Goal: Information Seeking & Learning: Compare options

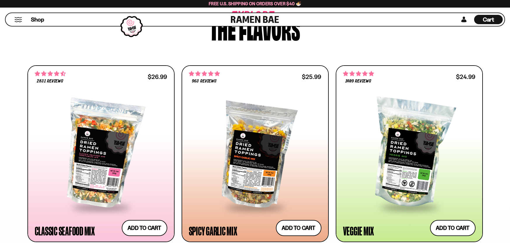
scroll to position [321, 0]
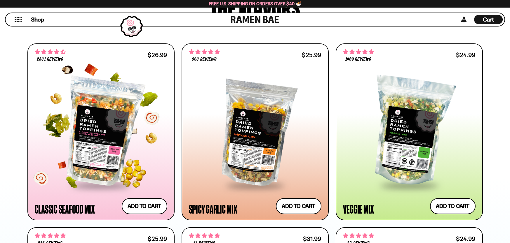
click at [93, 143] on div at bounding box center [101, 132] width 133 height 106
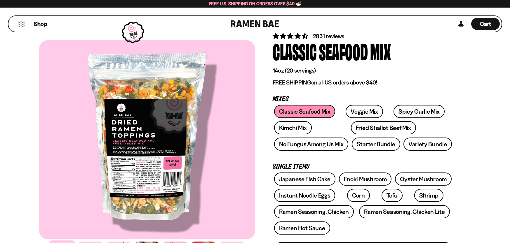
scroll to position [29, 0]
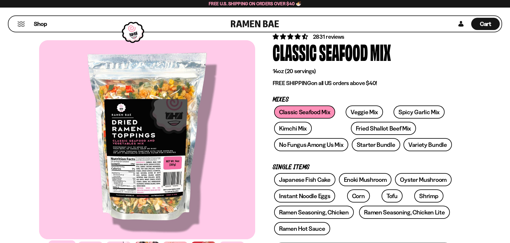
click at [120, 169] on div at bounding box center [147, 139] width 216 height 199
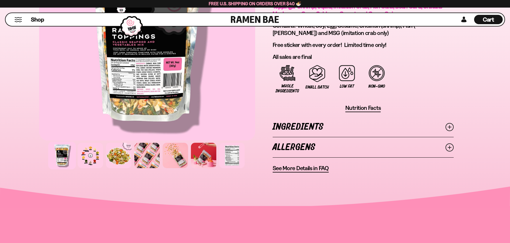
scroll to position [438, 0]
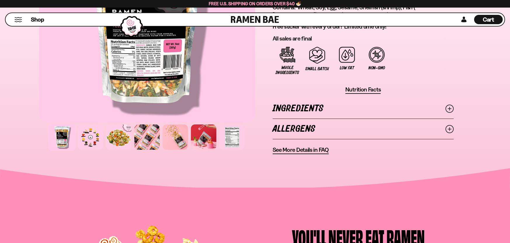
click at [374, 91] on span "Nutrition Facts" at bounding box center [363, 89] width 36 height 7
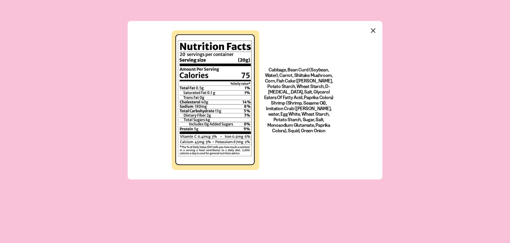
click at [374, 30] on icon "Close modal" at bounding box center [373, 31] width 4 height 4
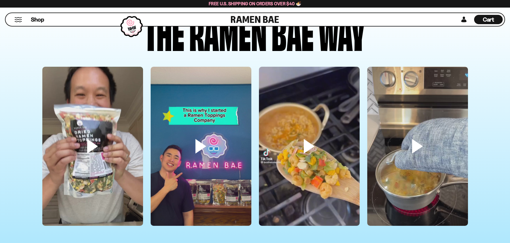
scroll to position [1751, 0]
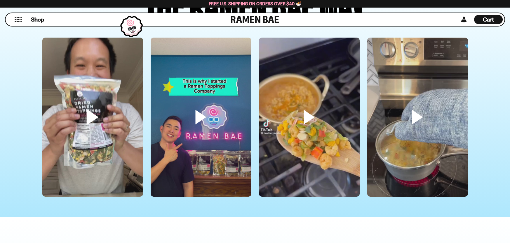
click at [93, 117] on video at bounding box center [92, 127] width 101 height 179
click at [198, 118] on video at bounding box center [201, 127] width 101 height 179
click at [103, 115] on video at bounding box center [92, 127] width 101 height 179
click at [308, 115] on video at bounding box center [309, 127] width 101 height 179
click at [193, 117] on video at bounding box center [201, 127] width 101 height 179
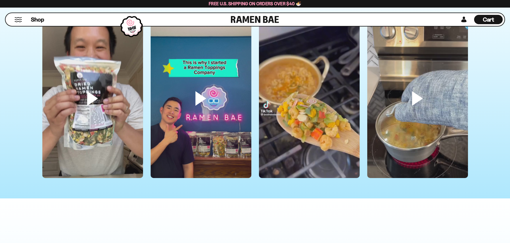
scroll to position [1781, 0]
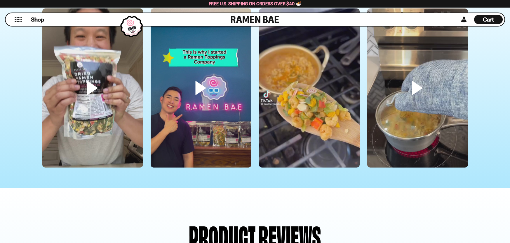
click at [299, 119] on video at bounding box center [309, 97] width 101 height 179
click at [412, 108] on video at bounding box center [417, 97] width 101 height 179
click at [447, 73] on video at bounding box center [417, 97] width 101 height 179
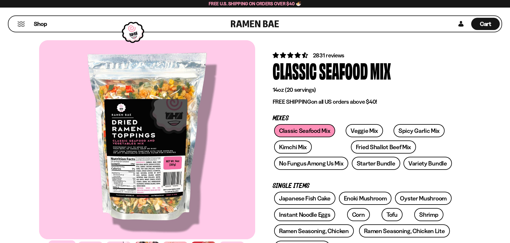
scroll to position [29, 0]
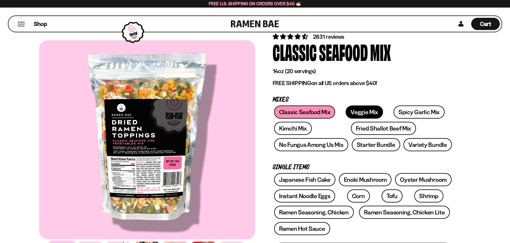
click at [364, 111] on link "Veggie Mix" at bounding box center [364, 112] width 37 height 13
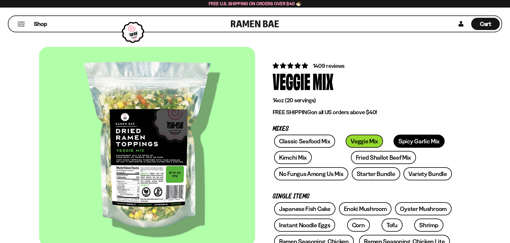
click at [411, 145] on link "Spicy Garlic Mix" at bounding box center [418, 141] width 51 height 13
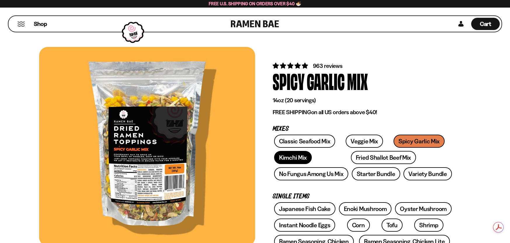
click at [290, 158] on link "Kimchi Mix" at bounding box center [293, 157] width 38 height 13
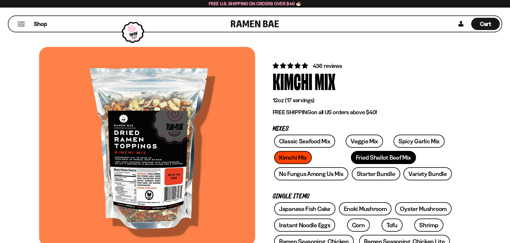
click at [351, 161] on link "Fried Shallot Beef Mix" at bounding box center [383, 157] width 65 height 13
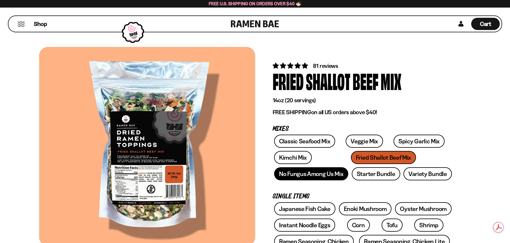
click at [328, 178] on link "No Fungus Among Us Mix" at bounding box center [311, 174] width 74 height 13
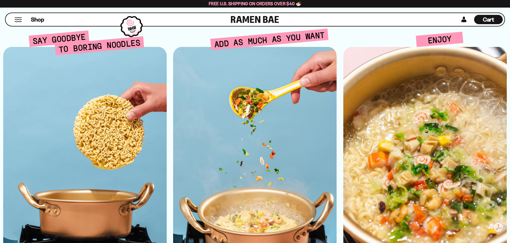
scroll to position [1430, 0]
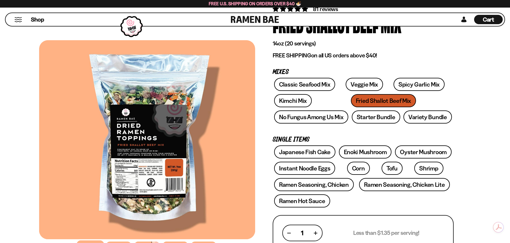
scroll to position [58, 0]
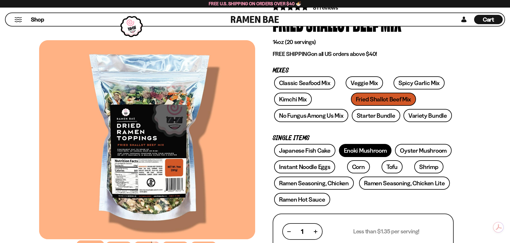
click at [367, 151] on link "Enoki Mushroom" at bounding box center [365, 150] width 53 height 13
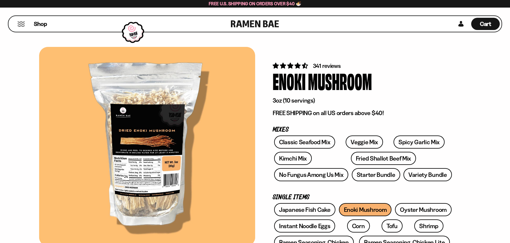
click at [170, 118] on div at bounding box center [147, 146] width 216 height 199
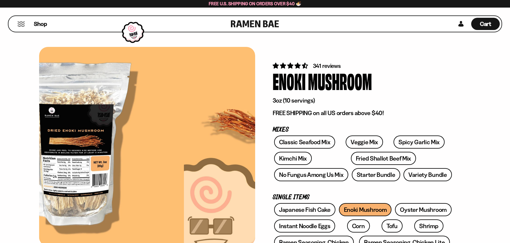
click at [95, 133] on div at bounding box center [76, 146] width 216 height 199
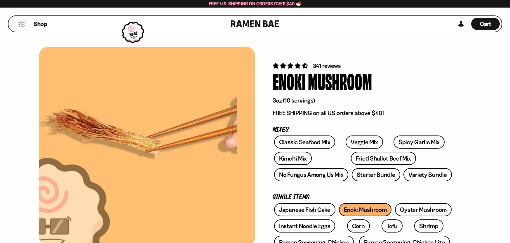
click at [48, 175] on div at bounding box center [129, 146] width 216 height 199
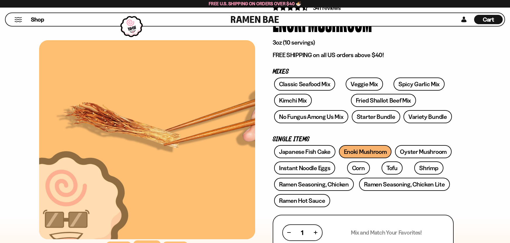
scroll to position [58, 0]
click at [308, 151] on link "Japanese Fish Cake" at bounding box center [304, 151] width 61 height 13
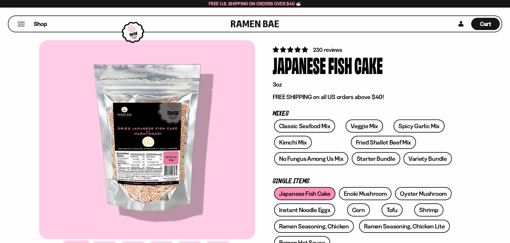
scroll to position [29, 0]
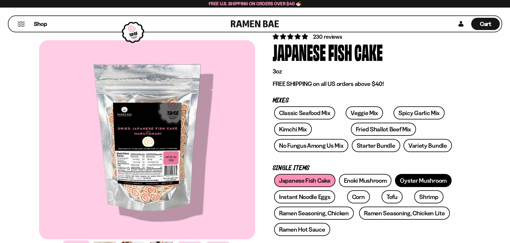
click at [420, 176] on link "Oyster Mushroom" at bounding box center [423, 180] width 57 height 13
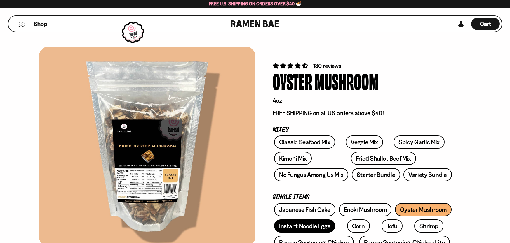
click at [313, 228] on link "Instant Noodle Eggs" at bounding box center [304, 226] width 61 height 13
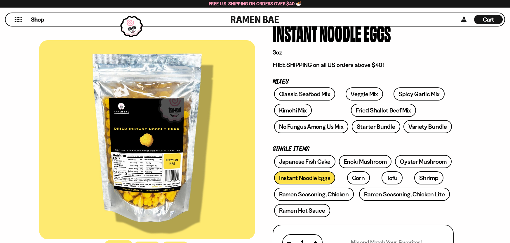
scroll to position [58, 0]
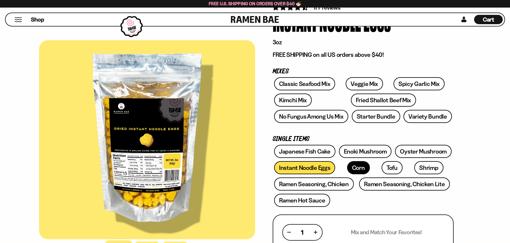
click at [354, 168] on link "Corn" at bounding box center [358, 167] width 23 height 13
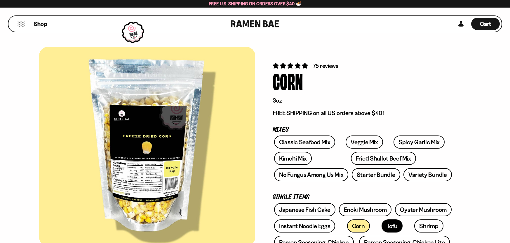
click at [381, 228] on link "Tofu" at bounding box center [391, 226] width 21 height 13
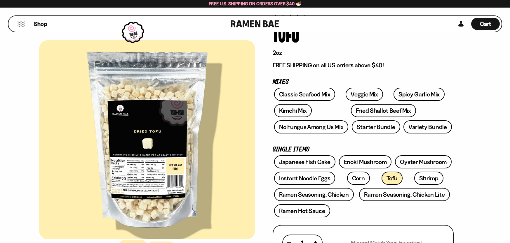
scroll to position [58, 0]
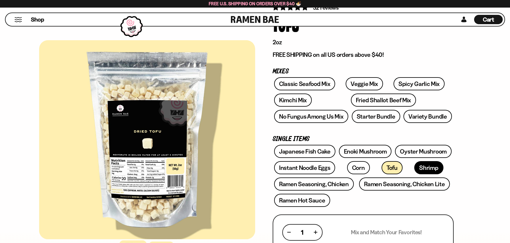
click at [414, 170] on link "Shrimp" at bounding box center [428, 167] width 29 height 13
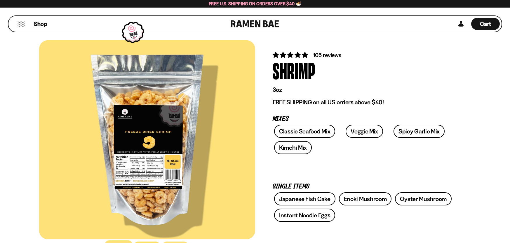
scroll to position [29, 0]
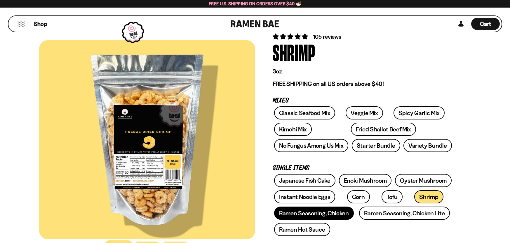
click at [345, 217] on link "Ramen Seasoning, Chicken" at bounding box center [314, 213] width 80 height 13
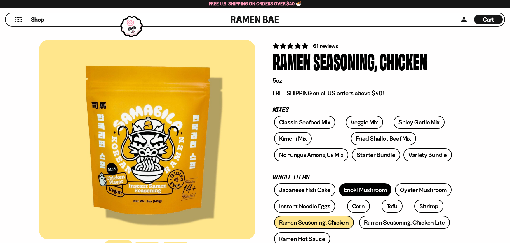
scroll to position [88, 0]
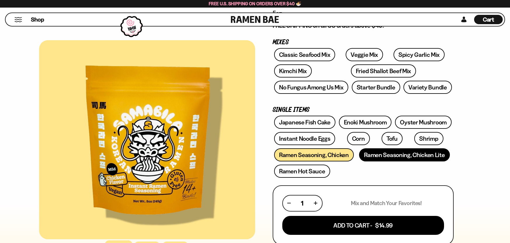
click at [417, 160] on link "Ramen Seasoning, Chicken Lite" at bounding box center [404, 155] width 90 height 13
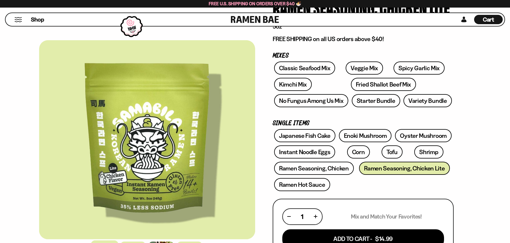
scroll to position [88, 0]
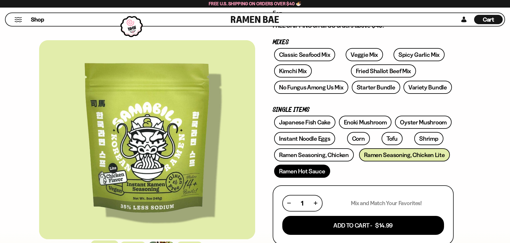
click at [313, 176] on link "Ramen Hot Sauce" at bounding box center [302, 171] width 56 height 13
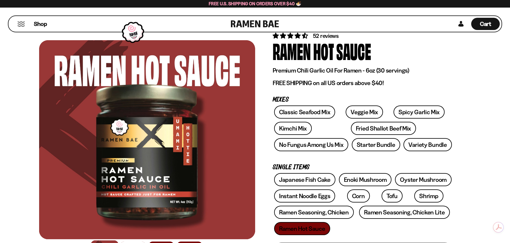
scroll to position [29, 0]
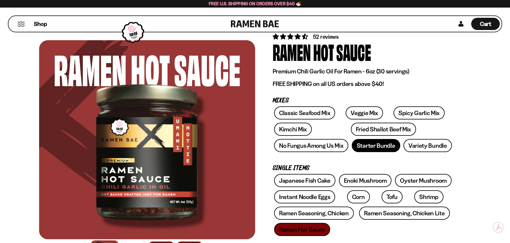
click at [379, 146] on link "Starter Bundle" at bounding box center [376, 145] width 48 height 13
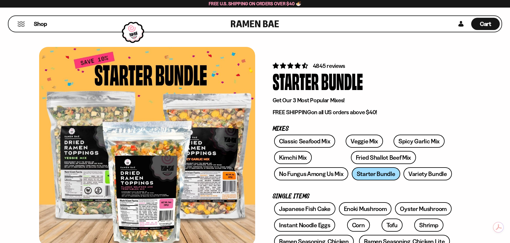
scroll to position [29, 0]
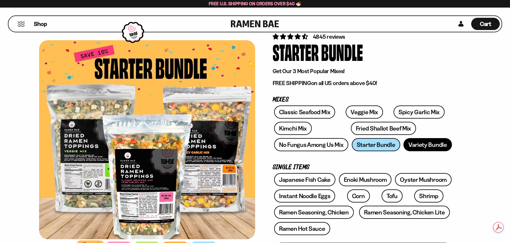
click at [430, 147] on link "Variety Bundle" at bounding box center [427, 144] width 48 height 13
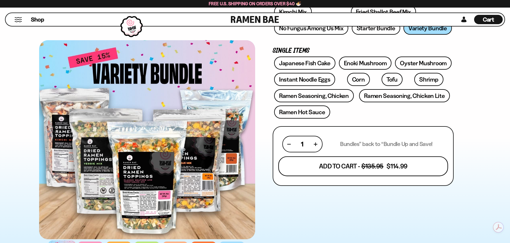
scroll to position [88, 0]
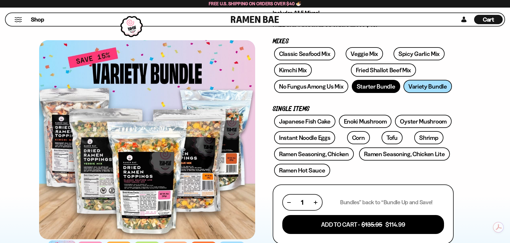
click at [373, 89] on link "Starter Bundle" at bounding box center [376, 86] width 48 height 13
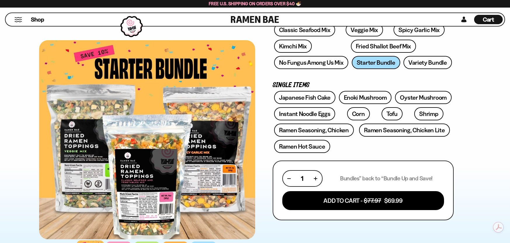
scroll to position [88, 0]
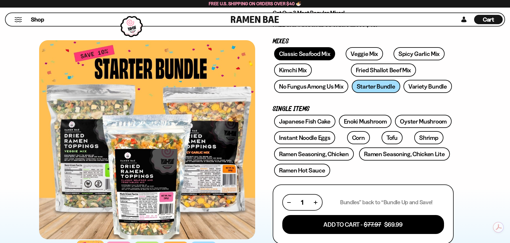
click at [310, 52] on link "Classic Seafood Mix" at bounding box center [304, 53] width 61 height 13
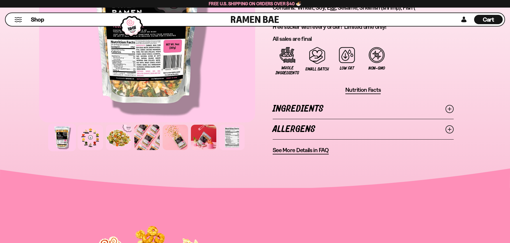
scroll to position [438, 0]
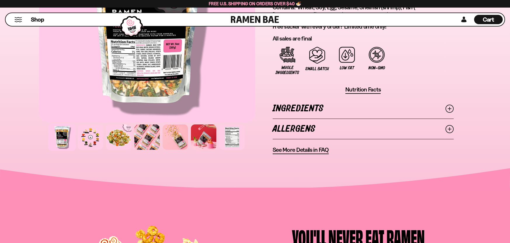
click at [447, 128] on icon at bounding box center [449, 129] width 8 height 8
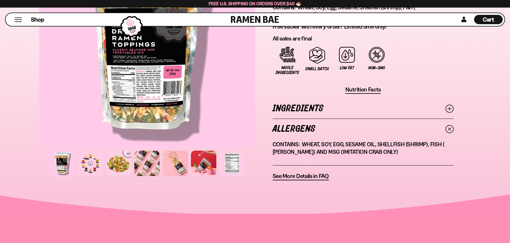
click at [448, 108] on icon at bounding box center [449, 109] width 8 height 8
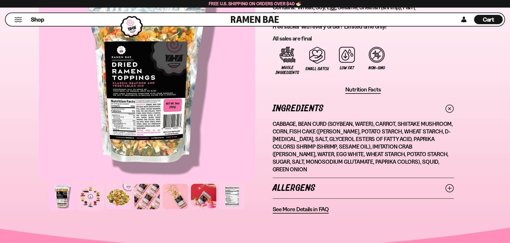
click at [100, 190] on div at bounding box center [90, 197] width 28 height 28
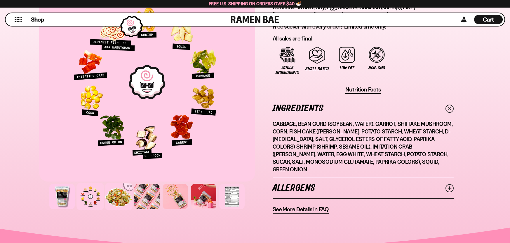
click at [115, 192] on div at bounding box center [119, 197] width 28 height 28
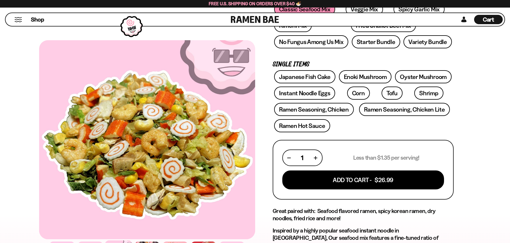
scroll to position [117, 0]
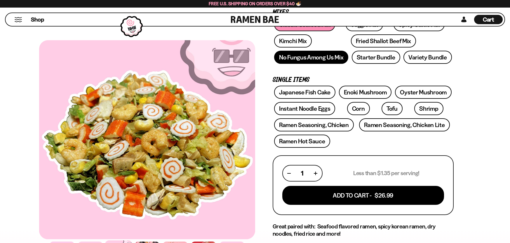
click at [317, 60] on link "No Fungus Among Us Mix" at bounding box center [311, 57] width 74 height 13
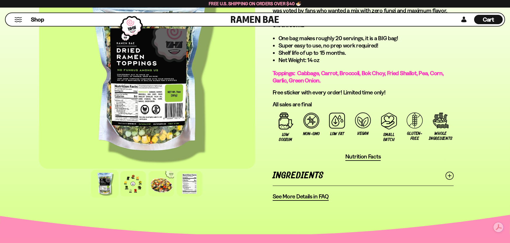
scroll to position [409, 0]
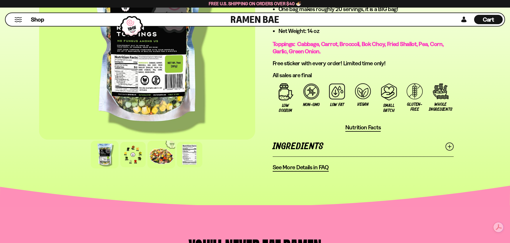
click at [159, 153] on div at bounding box center [161, 155] width 28 height 28
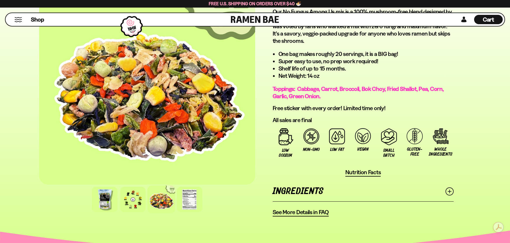
scroll to position [350, 0]
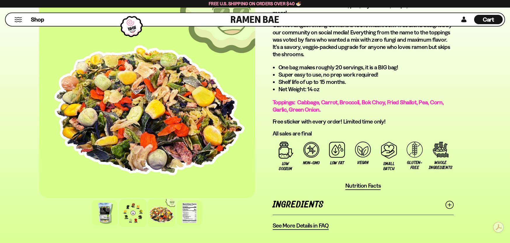
click at [131, 215] on div at bounding box center [133, 213] width 28 height 28
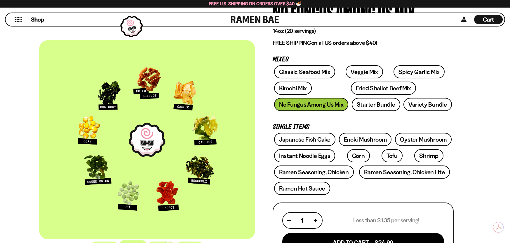
scroll to position [58, 0]
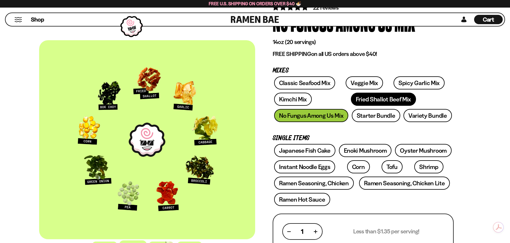
click at [351, 99] on link "Fried Shallot Beef Mix" at bounding box center [383, 99] width 65 height 13
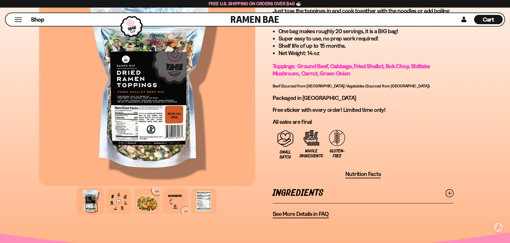
scroll to position [409, 0]
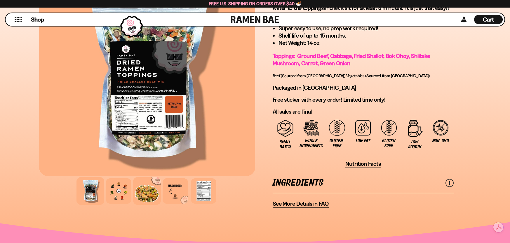
click at [147, 192] on div at bounding box center [147, 191] width 28 height 28
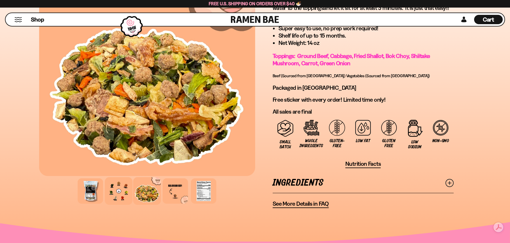
click at [121, 188] on div at bounding box center [119, 191] width 28 height 28
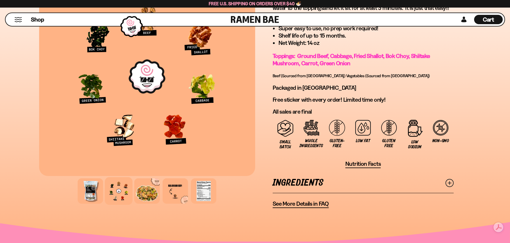
click at [22, 17] on button "Mobile Menu Trigger" at bounding box center [18, 19] width 8 height 5
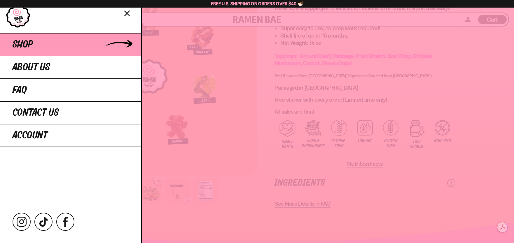
click at [30, 48] on span "Shop" at bounding box center [23, 44] width 20 height 11
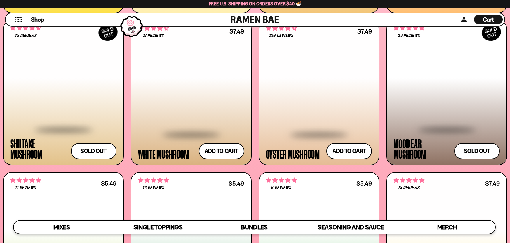
scroll to position [876, 0]
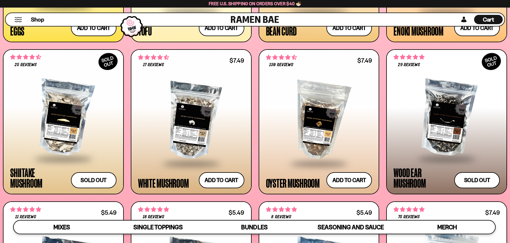
click at [441, 101] on div at bounding box center [446, 118] width 106 height 80
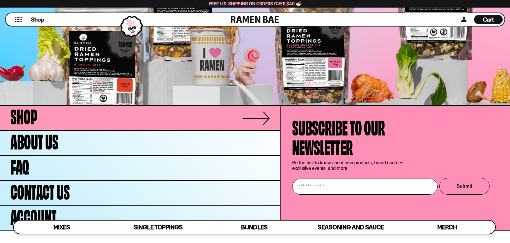
scroll to position [2191, 0]
